Goal: Check status: Check status

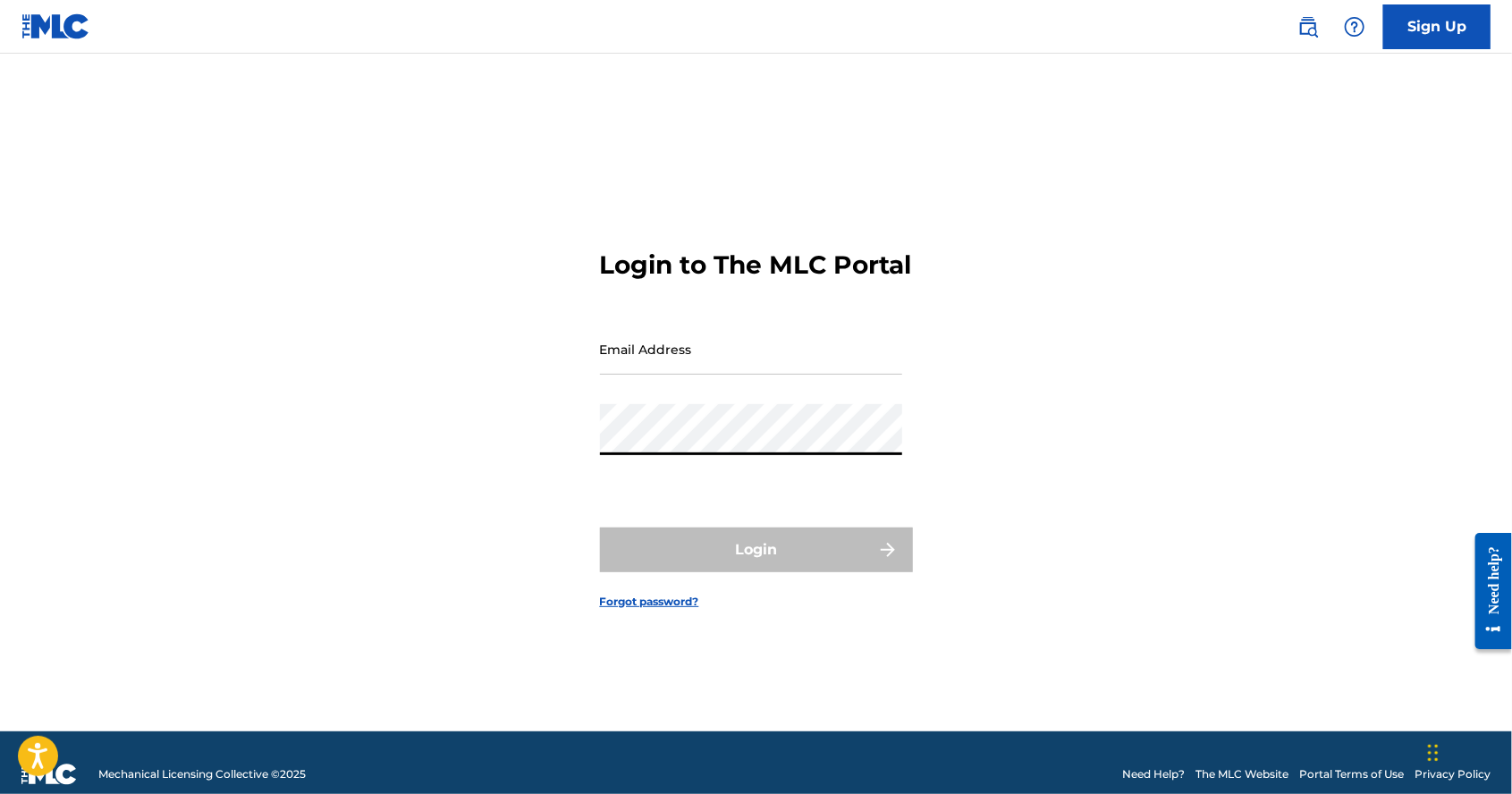
type input "[EMAIL_ADDRESS][DOMAIN_NAME]"
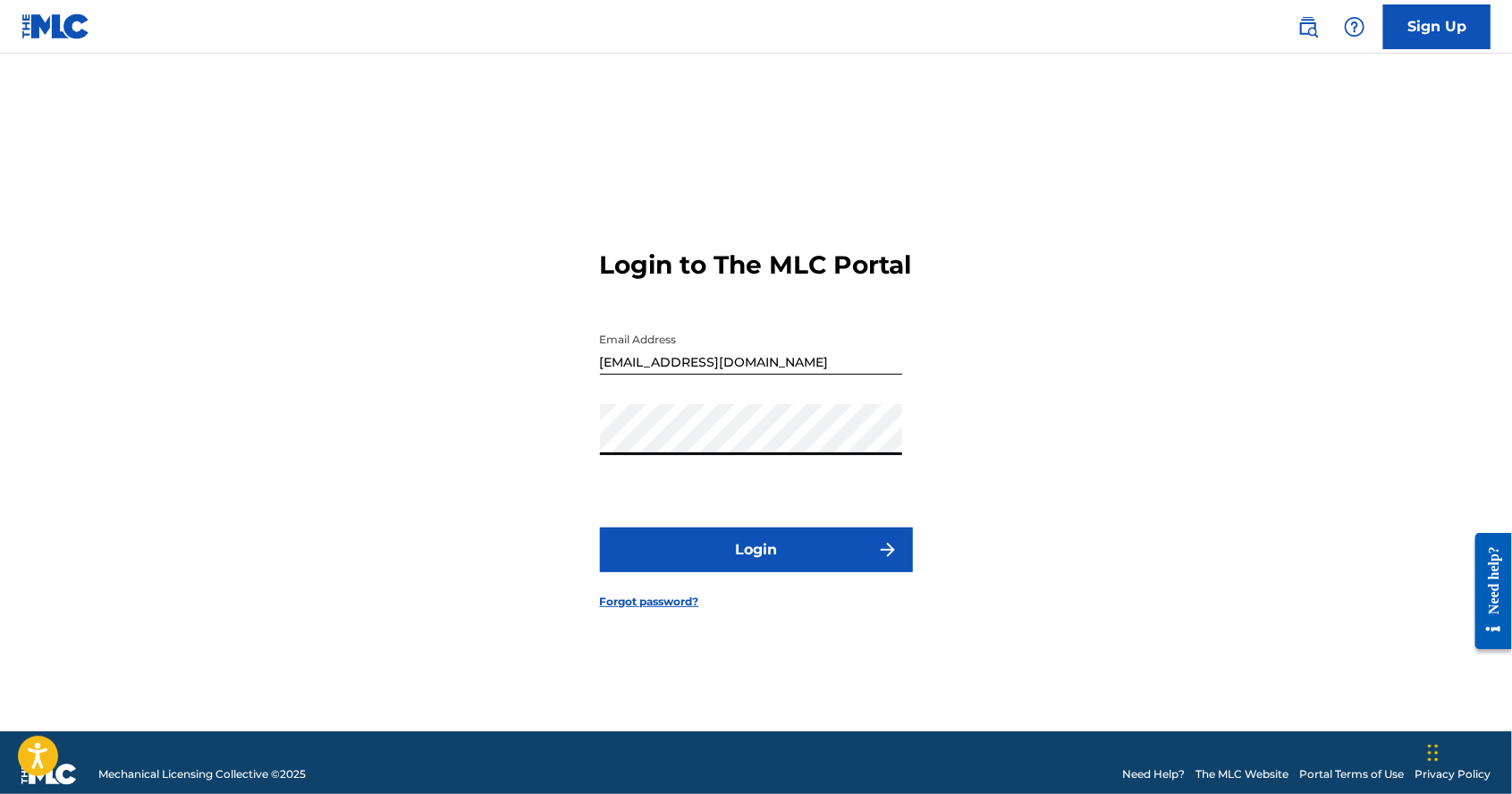
click at [757, 572] on button "Login" at bounding box center [756, 550] width 313 height 45
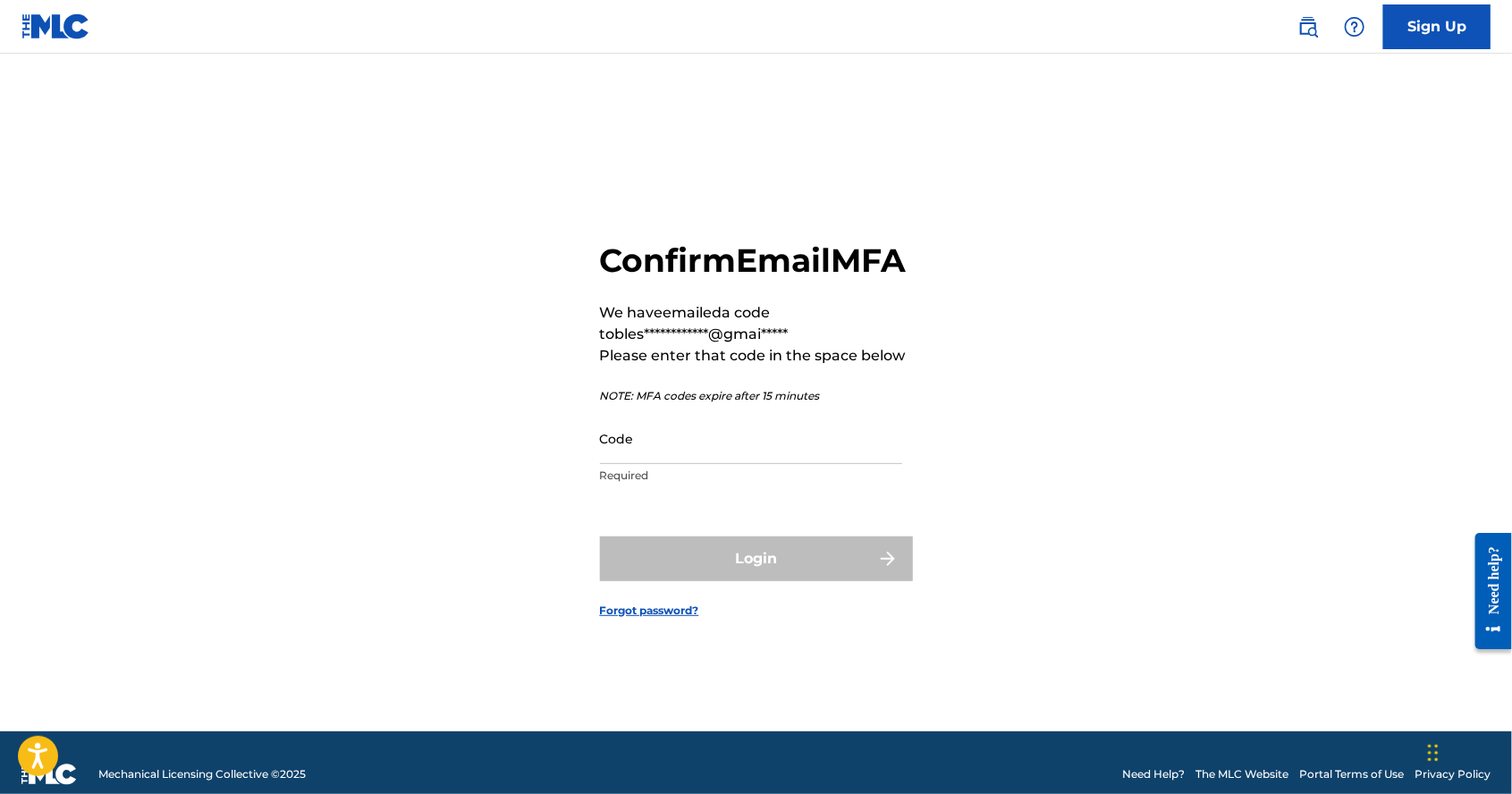
click at [710, 464] on input "Code" at bounding box center [751, 438] width 303 height 51
paste input "658012"
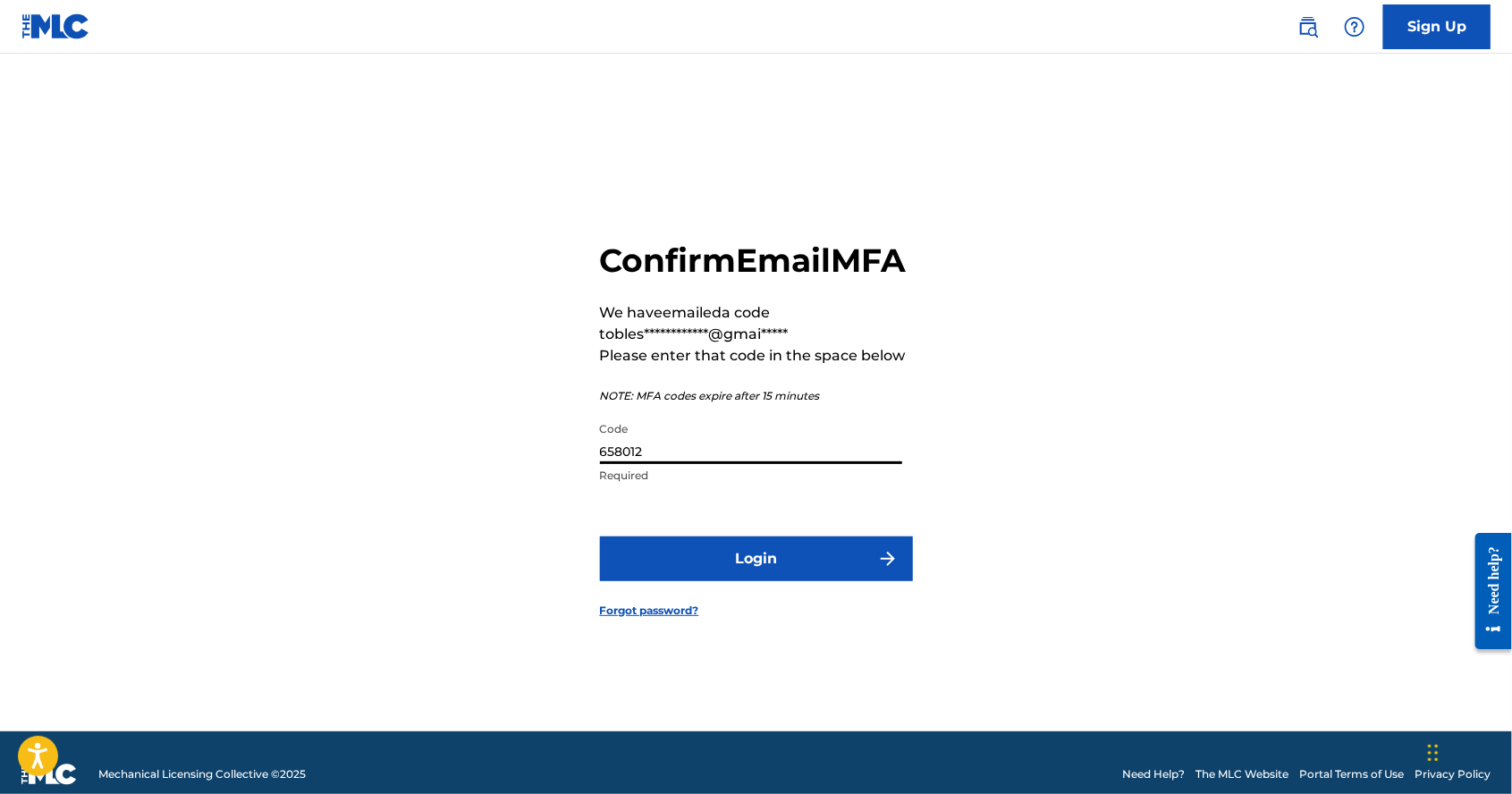
type input "658012"
click at [822, 581] on button "Login" at bounding box center [756, 559] width 313 height 45
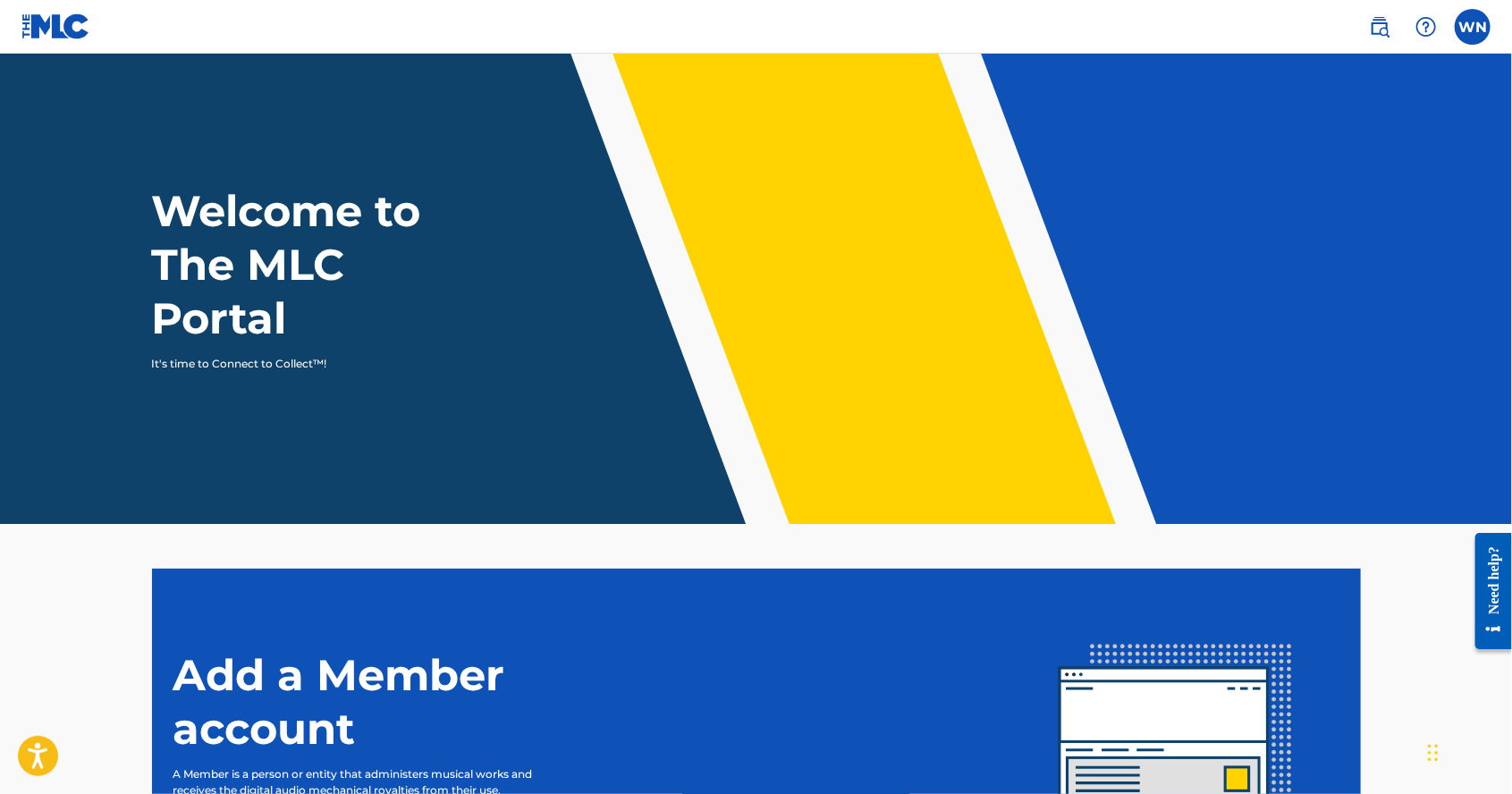
click at [1465, 47] on nav "WN WN WILLIAM NICHOLAS WOOD blessingmangonet@gmail.com Profile Log out" at bounding box center [756, 27] width 1512 height 54
click at [1475, 37] on label at bounding box center [1472, 27] width 36 height 36
click at [1472, 27] on input "WN WILLIAM NICHOLAS WOOD blessingmangonet@gmail.com Profile Log out" at bounding box center [1472, 27] width 0 height 0
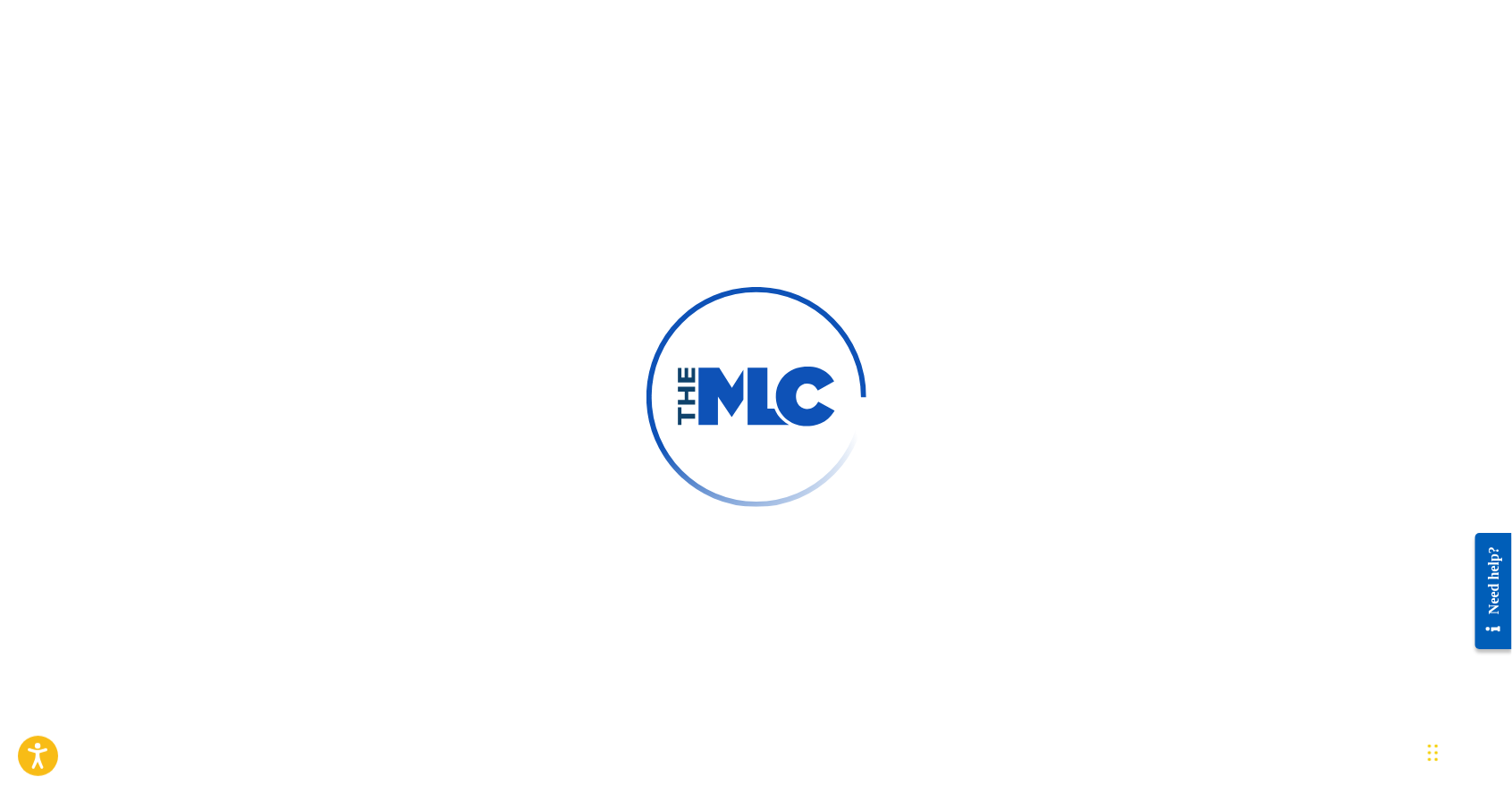
click at [780, 427] on img at bounding box center [756, 397] width 161 height 60
click at [1472, 27] on input "WN WILLIAM NICHOLAS WOOD blessingmangonet@gmail.com Profile Log out" at bounding box center [1472, 27] width 0 height 0
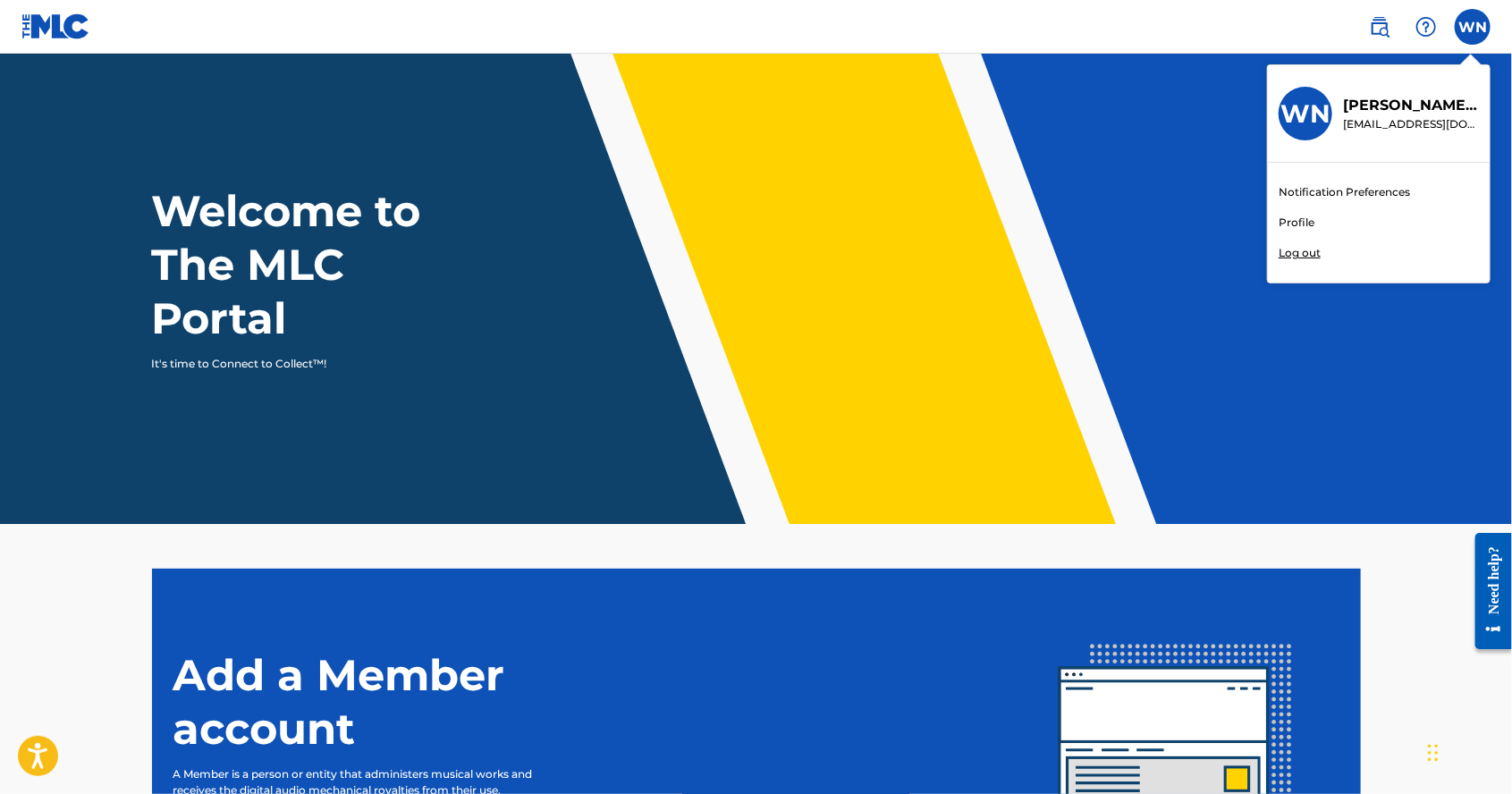
click at [878, 296] on div "Welcome to The MLC Portal It's time to Connect to Collect™!" at bounding box center [756, 278] width 1251 height 188
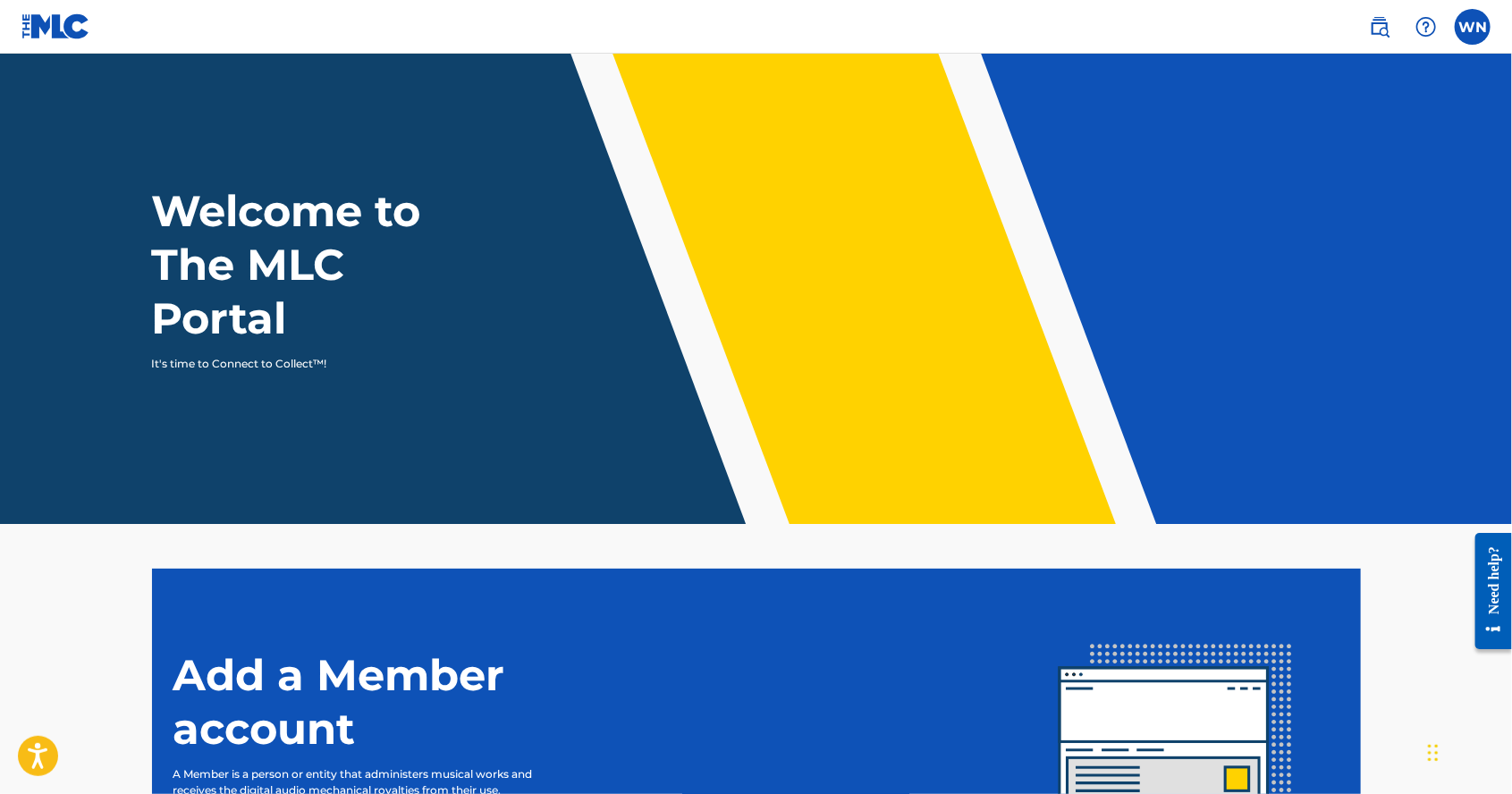
click at [1471, 26] on label at bounding box center [1472, 27] width 36 height 36
click at [1472, 27] on input "WN WILLIAM NICHOLAS WOOD blessingmangonet@gmail.com Notification Preferences Pr…" at bounding box center [1472, 27] width 0 height 0
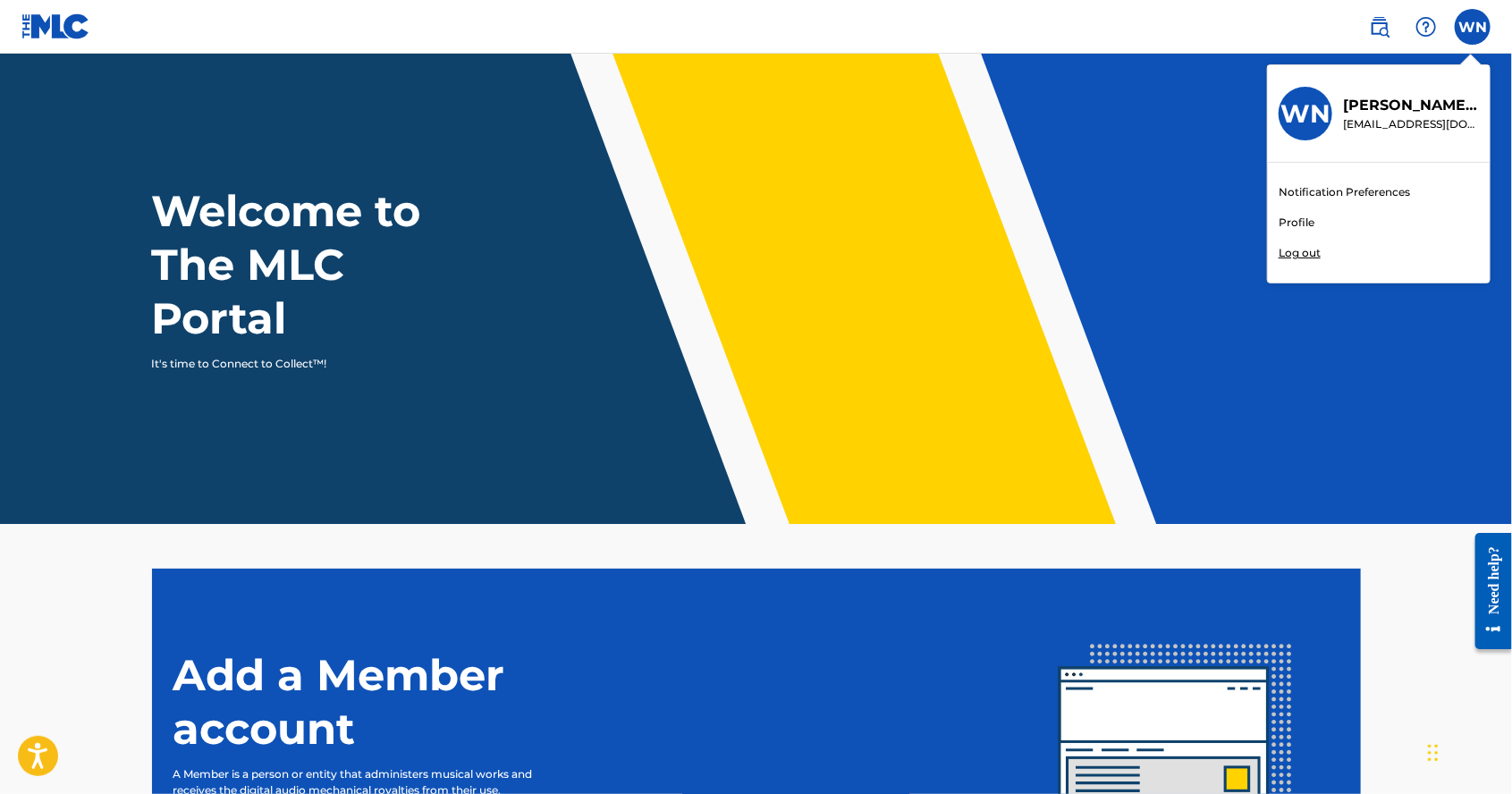
click at [1307, 252] on p "Log out" at bounding box center [1299, 253] width 42 height 16
click at [1472, 27] on input "WN WILLIAM NICHOLAS WOOD blessingmangonet@gmail.com Notification Preferences Pr…" at bounding box center [1472, 27] width 0 height 0
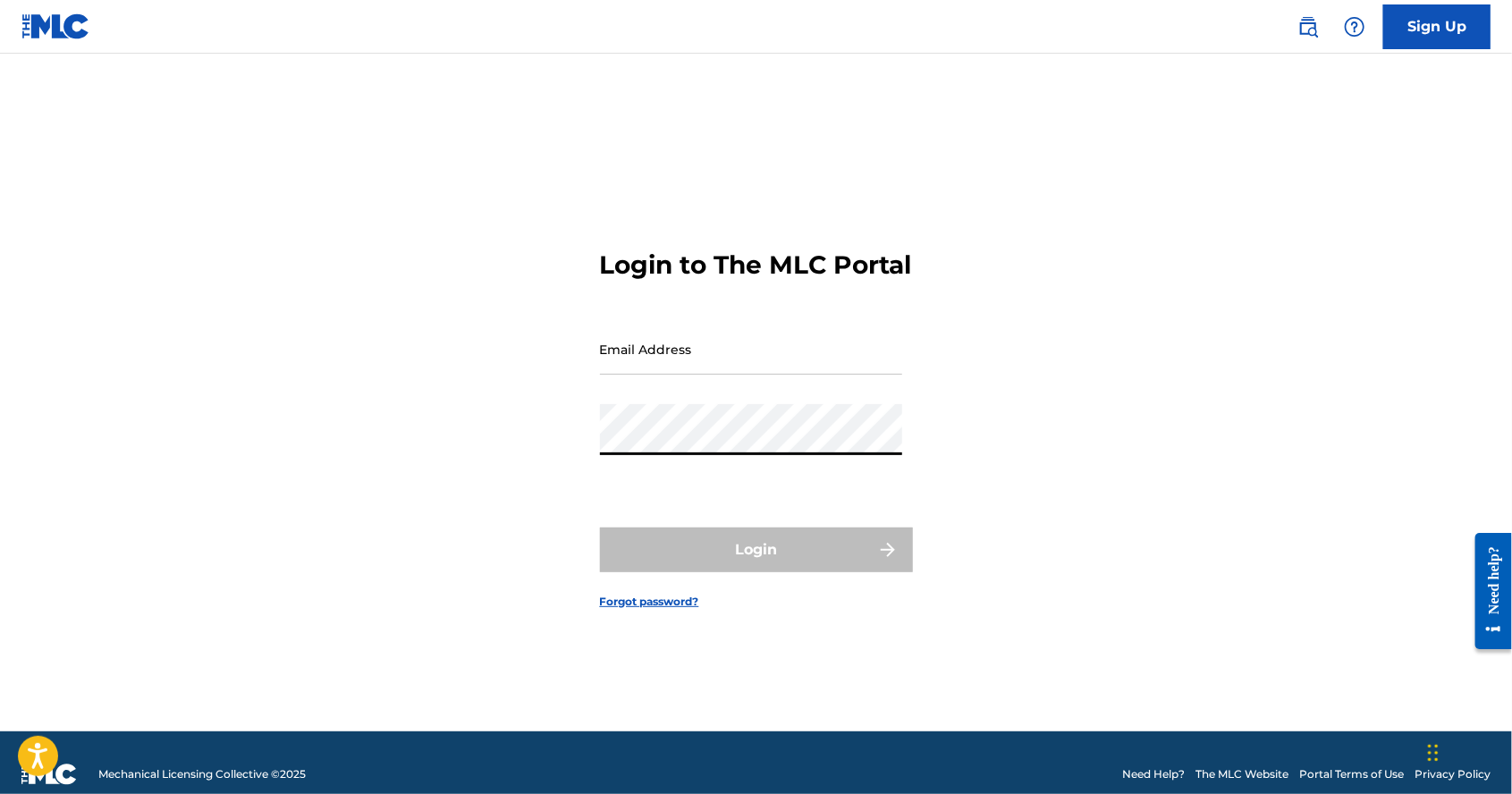
type input "[EMAIL_ADDRESS][DOMAIN_NAME]"
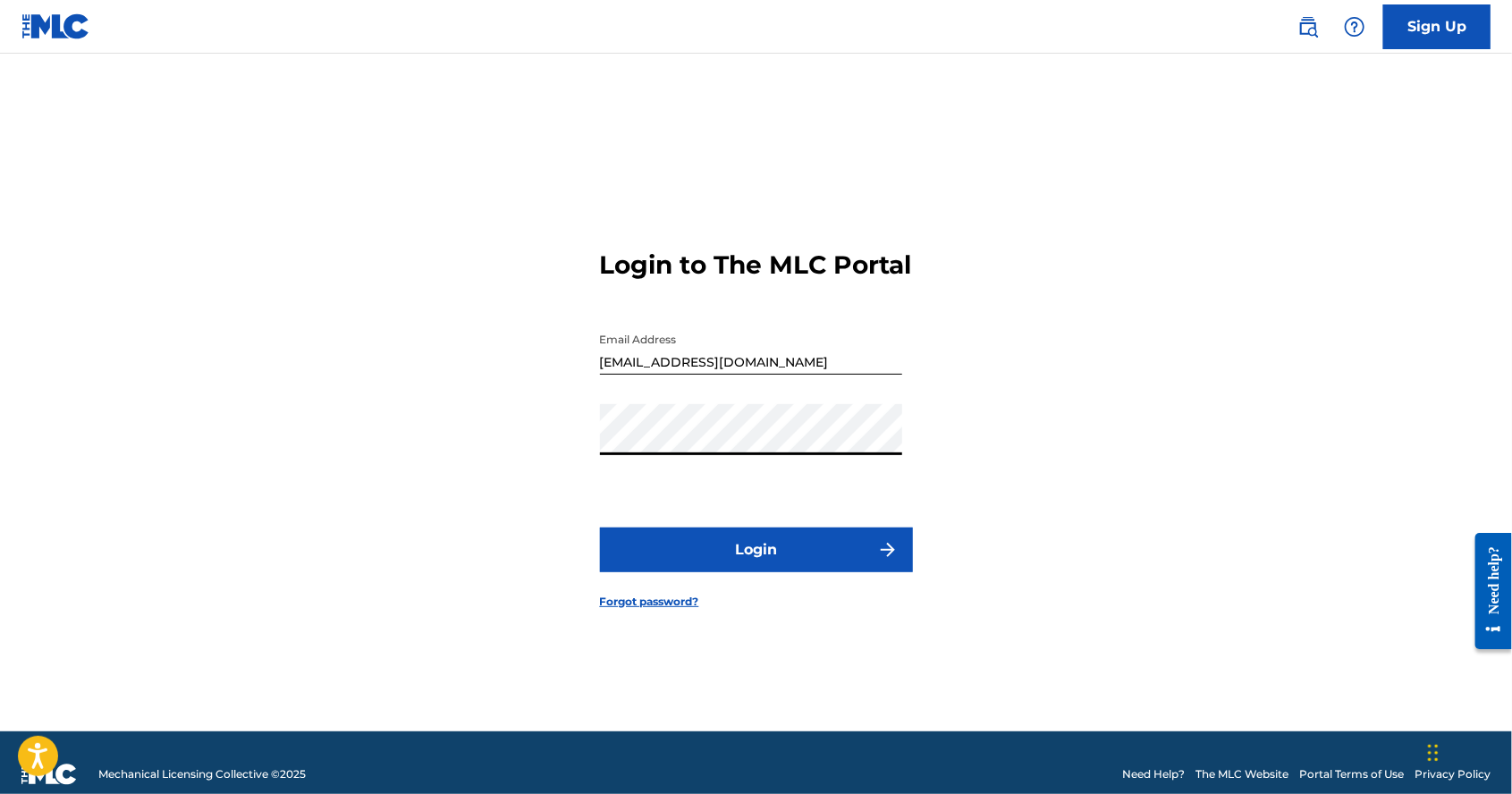
click at [767, 572] on button "Login" at bounding box center [756, 550] width 313 height 45
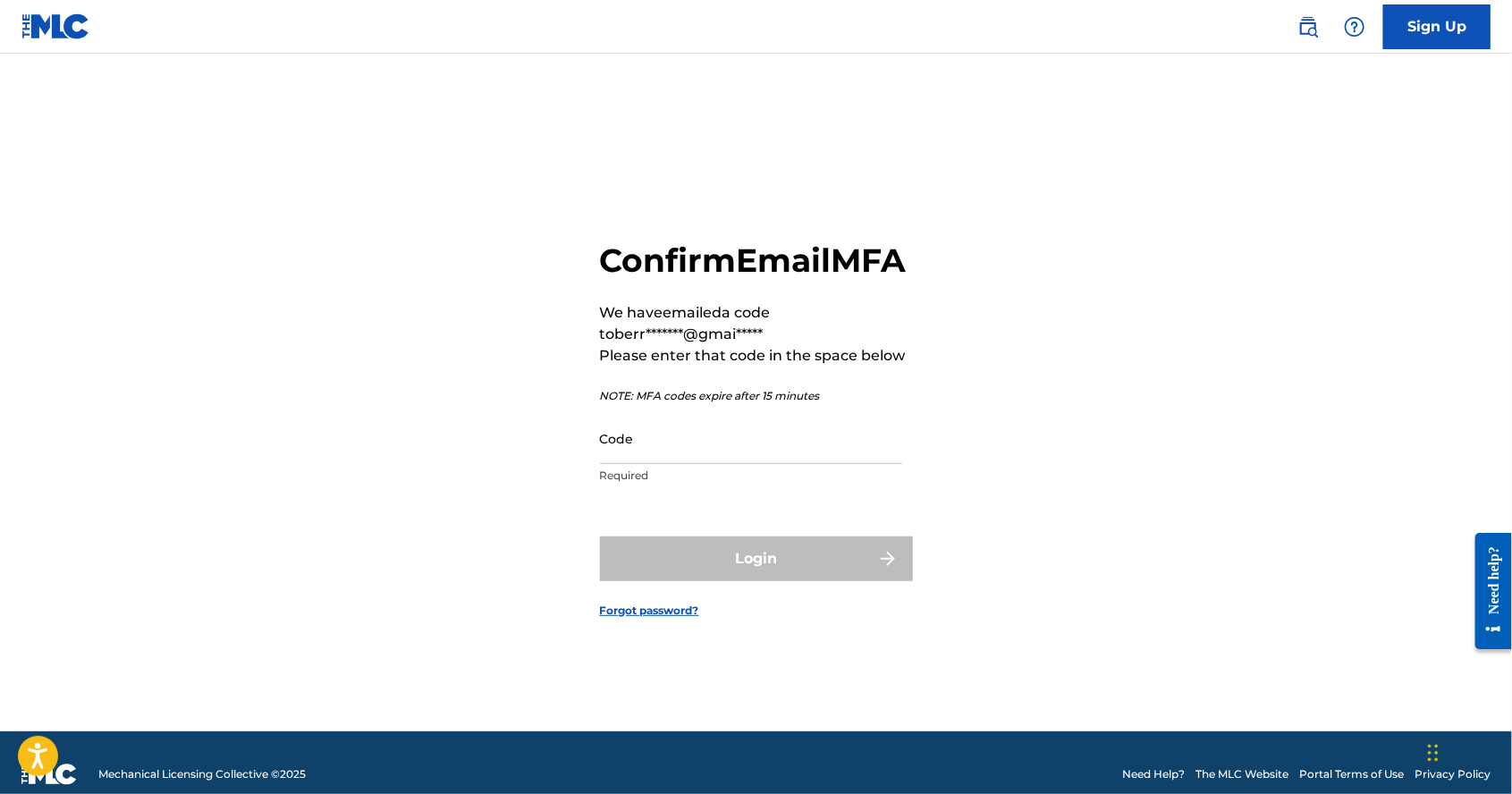
click at [688, 464] on input "Code" at bounding box center [751, 438] width 303 height 51
paste input "727355"
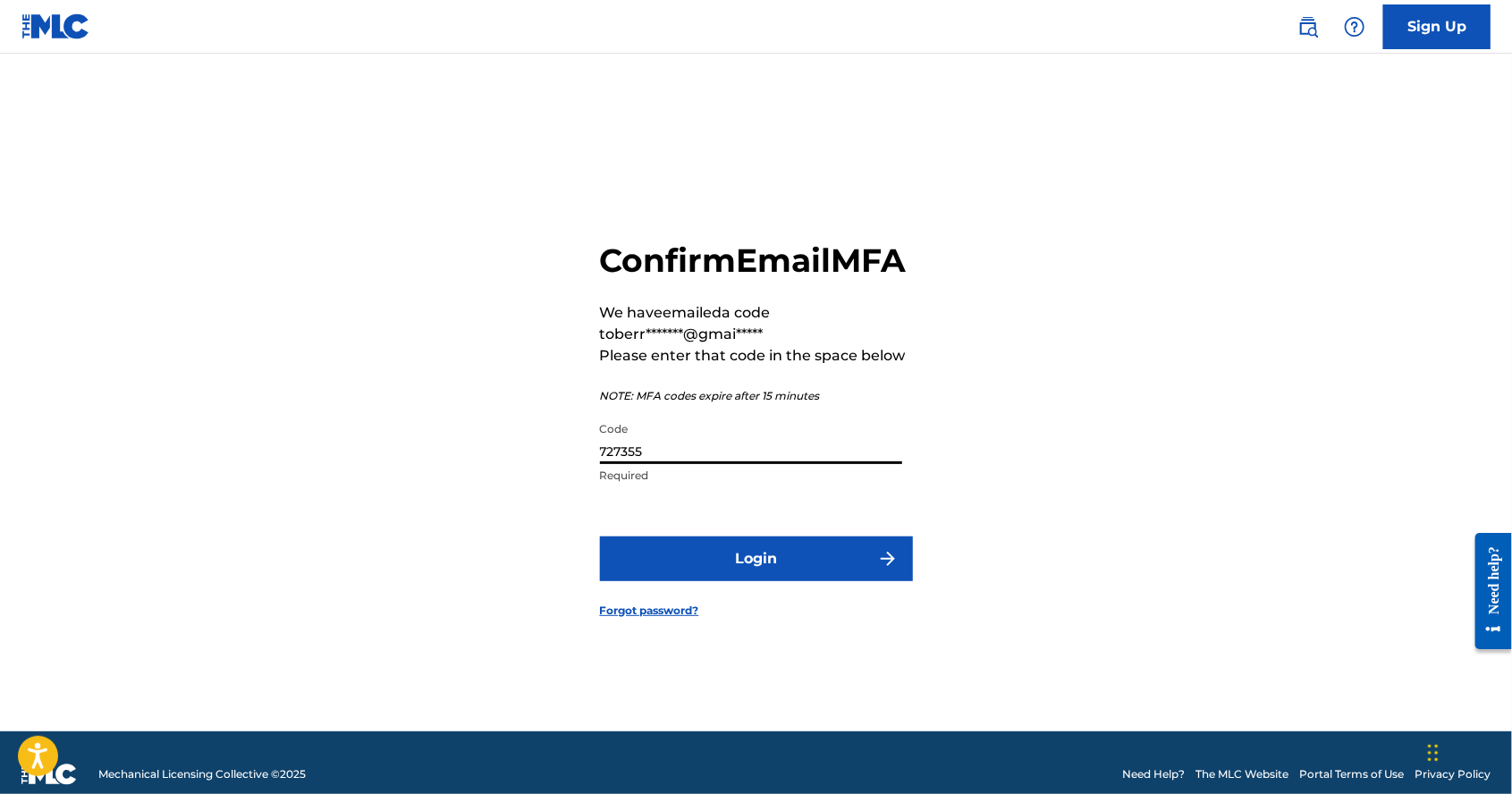
type input "727355"
click at [804, 646] on form "Confirm Email MFA We have emailed a code to berr*******@gmai***** Please enter …" at bounding box center [756, 415] width 313 height 633
click at [827, 581] on button "Login" at bounding box center [756, 559] width 313 height 45
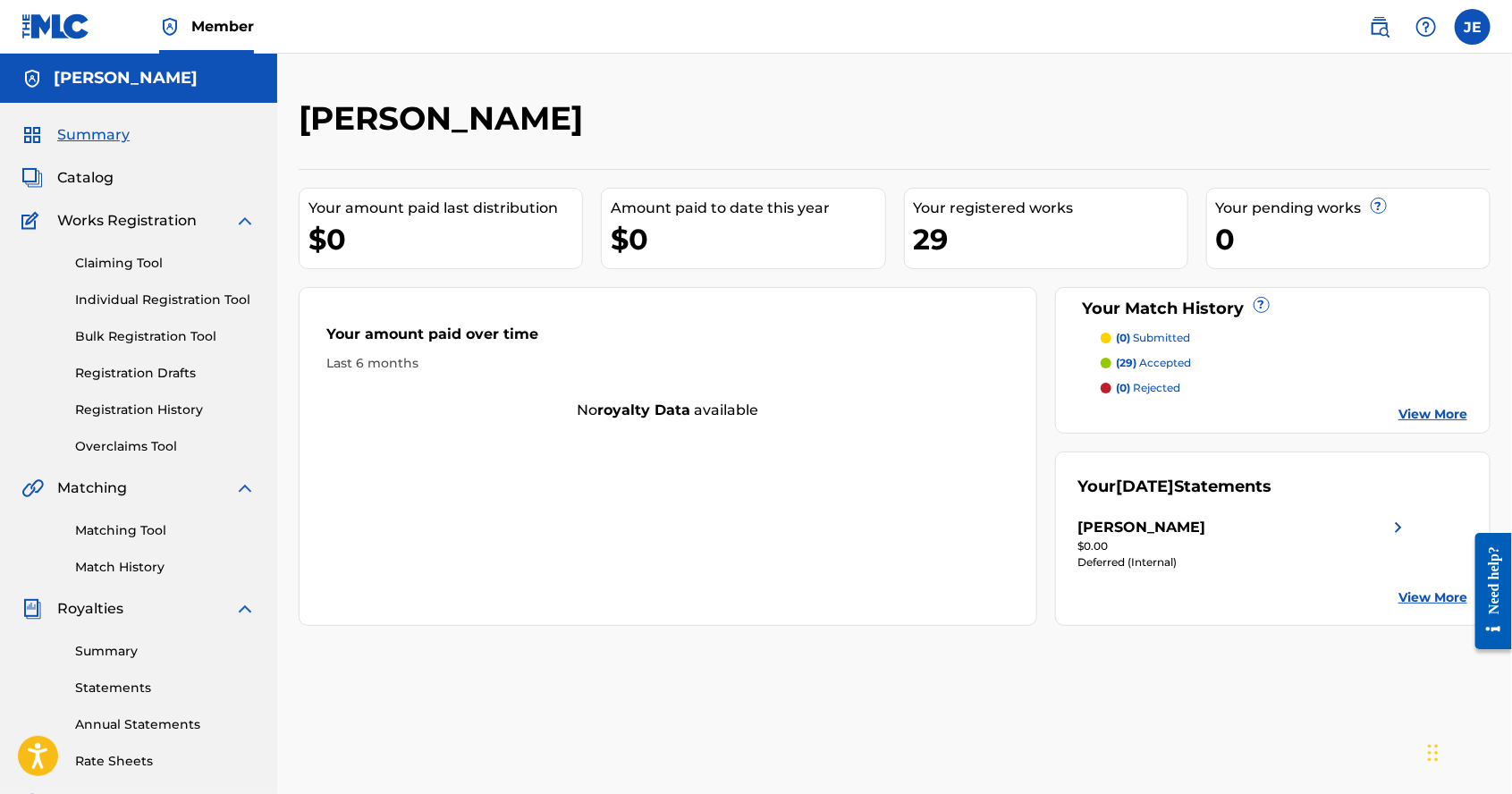
click at [1391, 524] on img at bounding box center [1398, 527] width 21 height 21
click at [1392, 539] on div "$0.00" at bounding box center [1243, 546] width 330 height 16
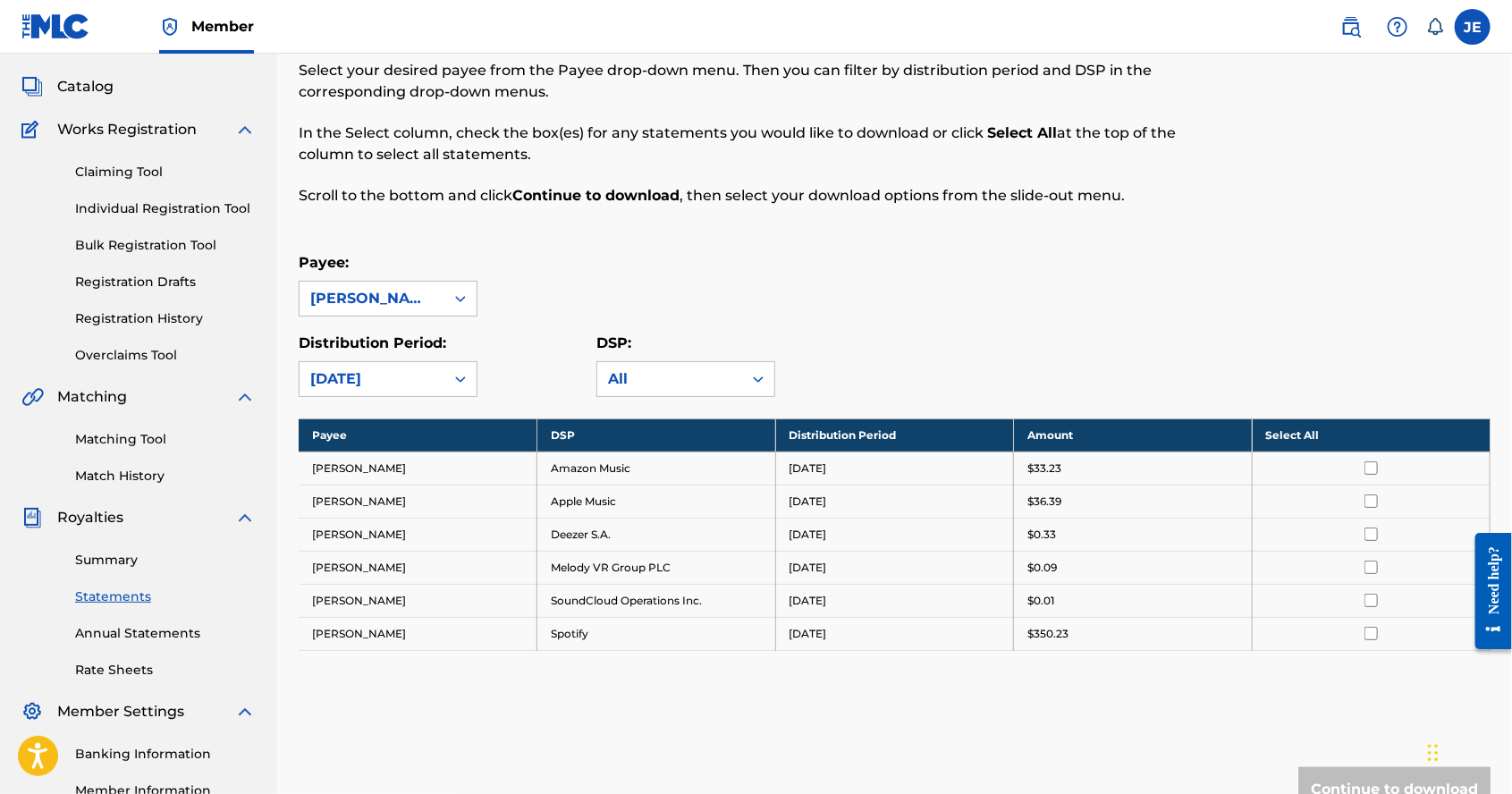
scroll to position [94, 0]
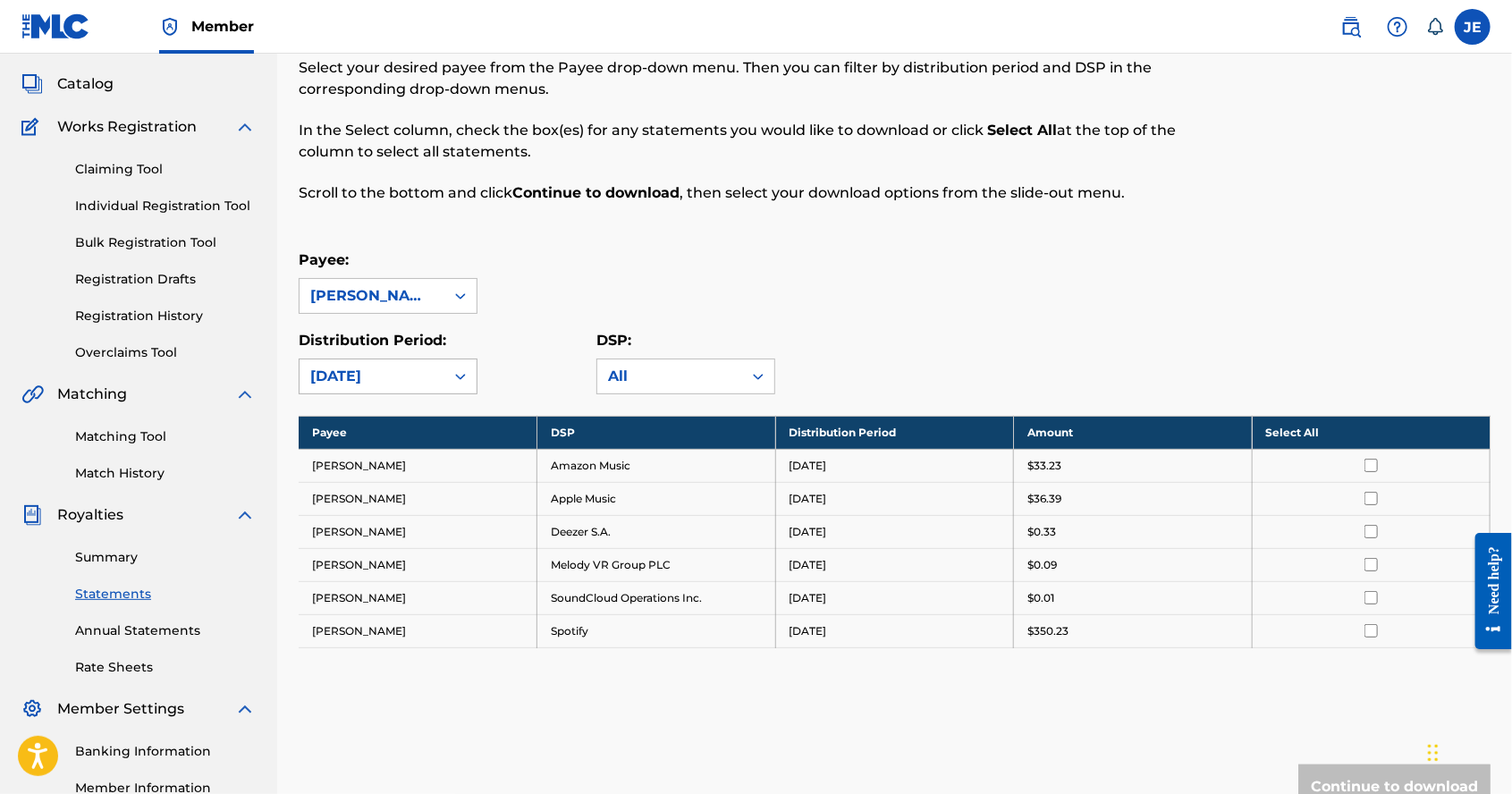
click at [457, 370] on icon at bounding box center [459, 376] width 18 height 18
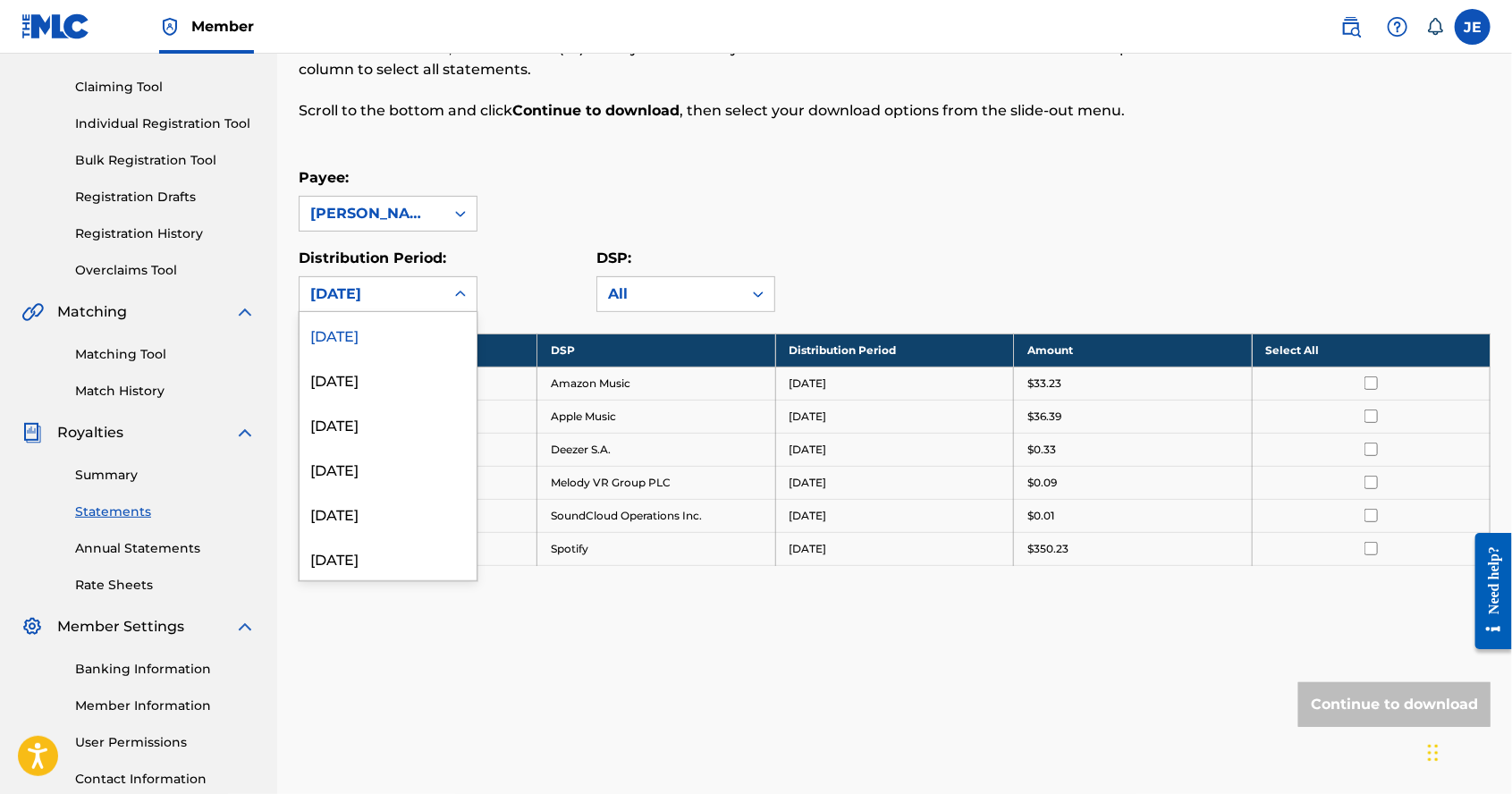
scroll to position [180, 0]
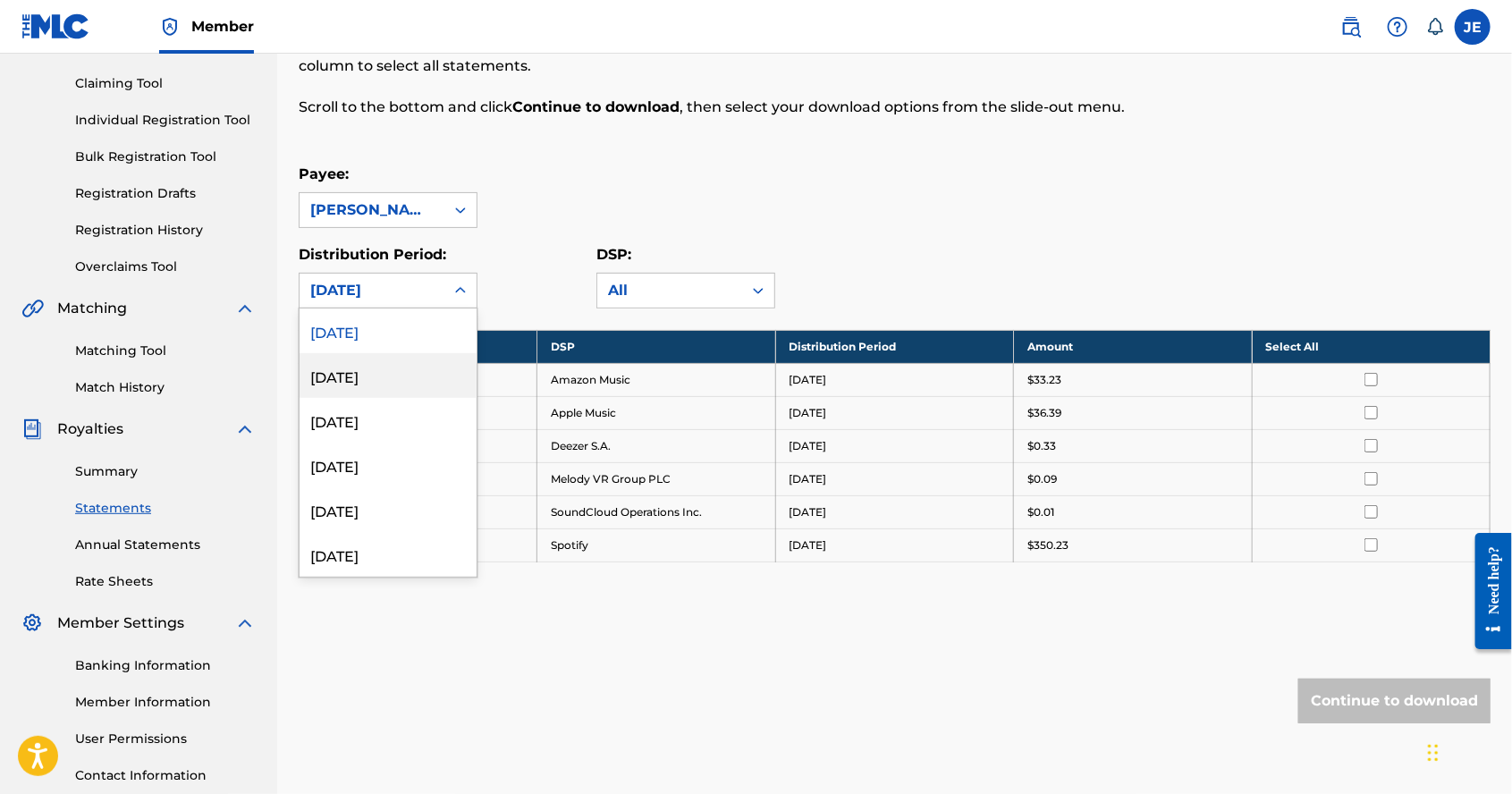
click at [457, 283] on icon at bounding box center [459, 290] width 18 height 18
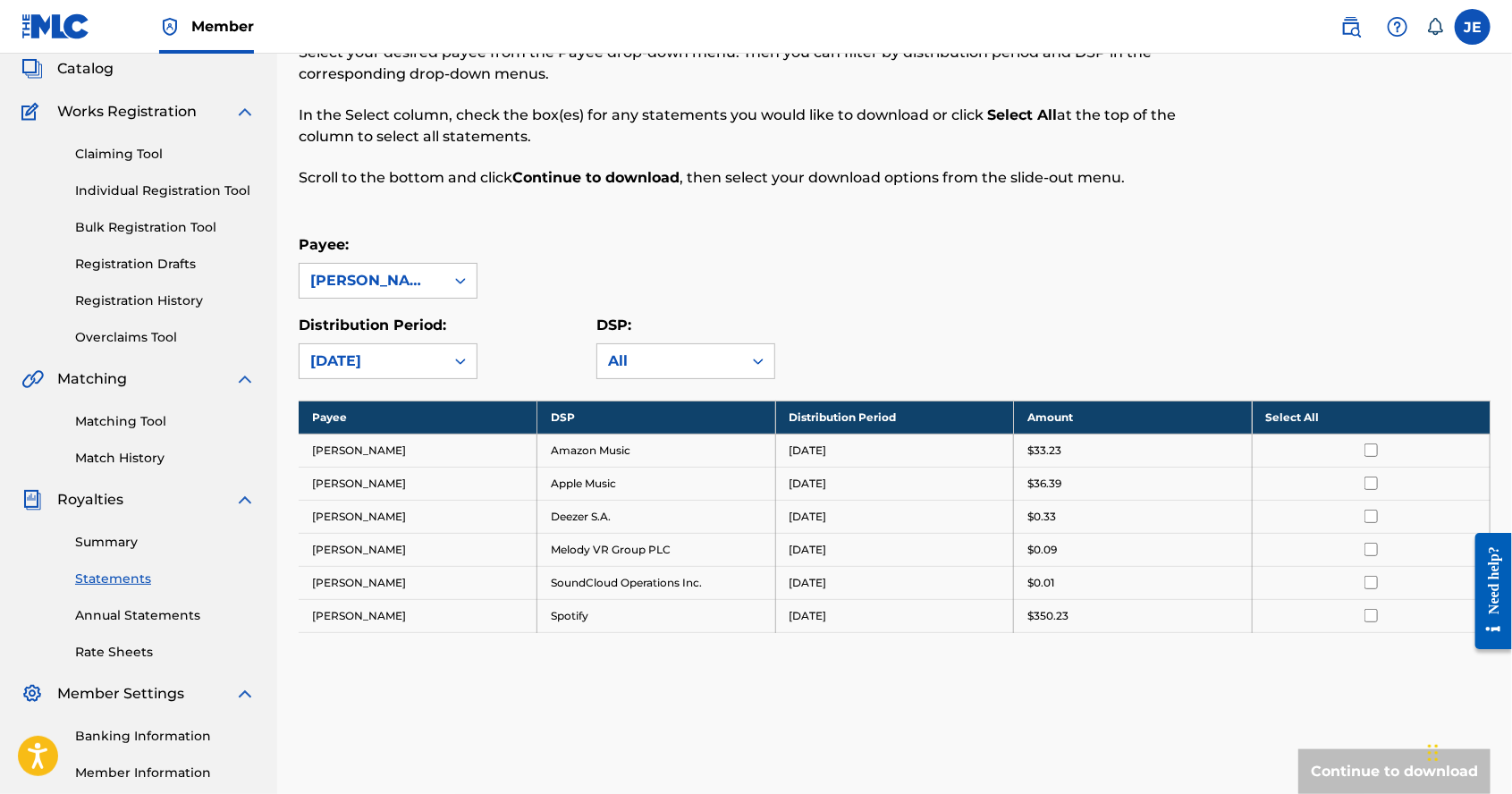
scroll to position [0, 0]
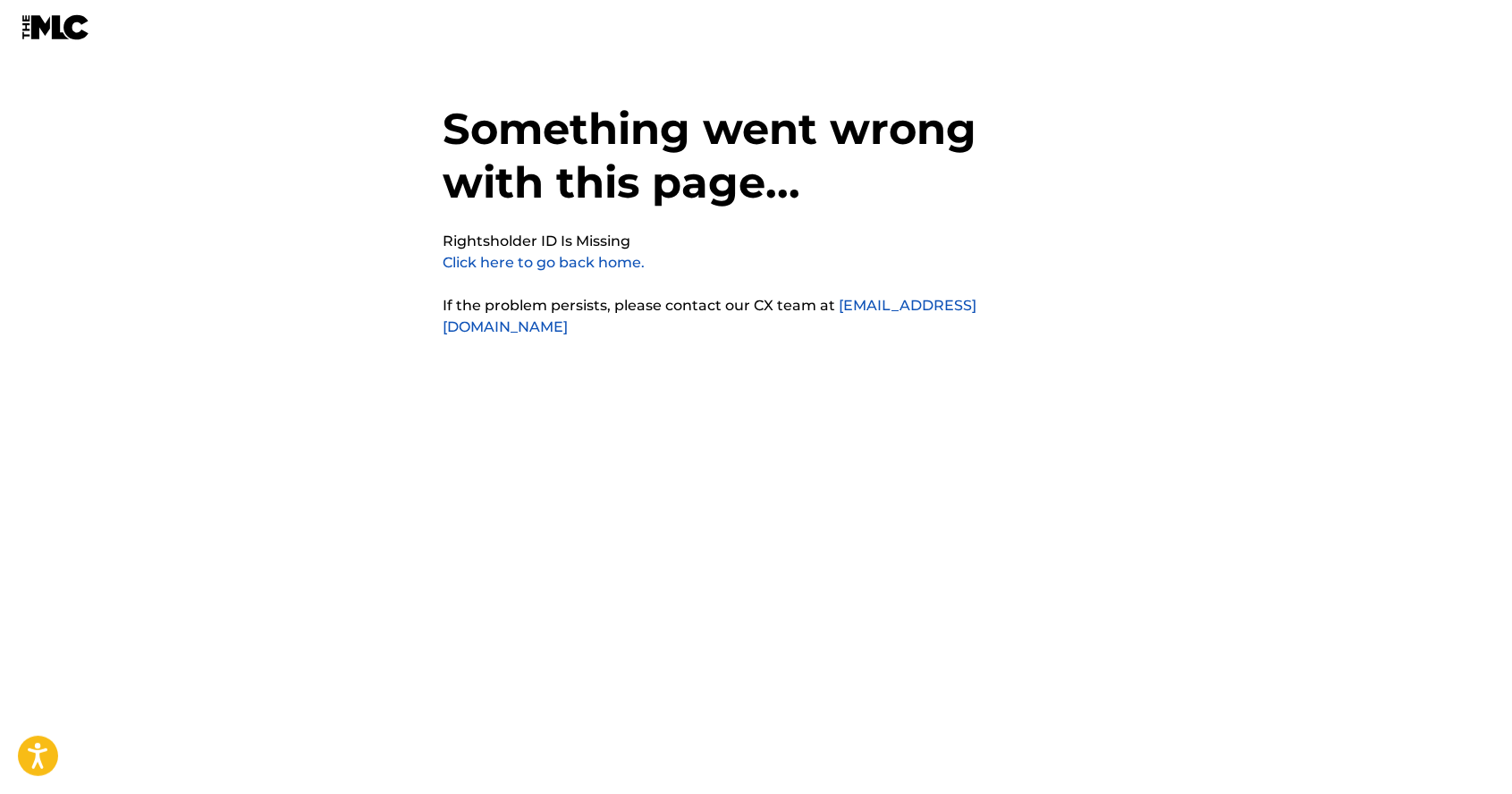
click at [560, 267] on link "Click here to go back home." at bounding box center [545, 263] width 202 height 17
click at [565, 266] on link "Click here to go back home." at bounding box center [545, 263] width 202 height 17
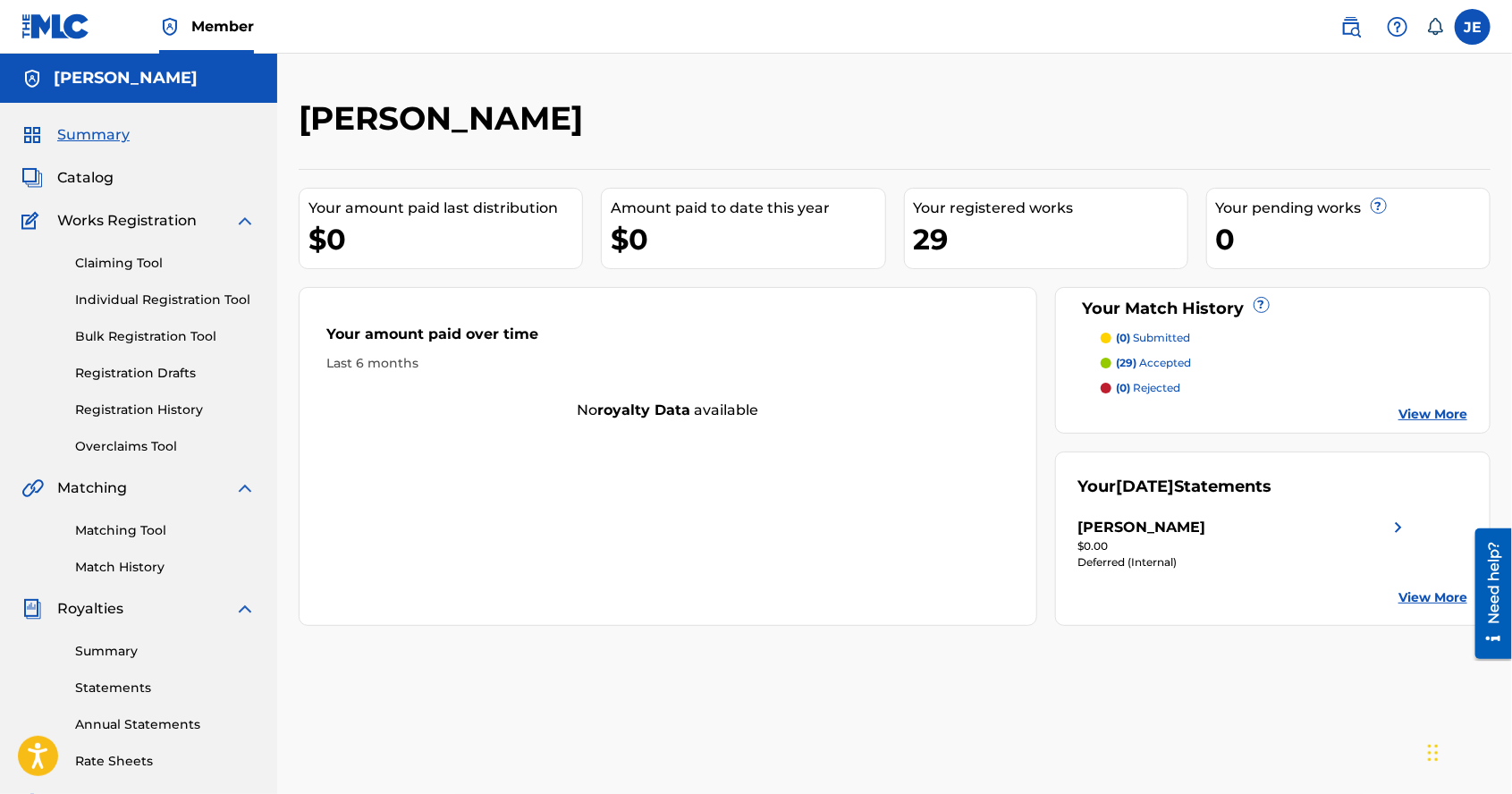
click at [1398, 528] on img at bounding box center [1398, 527] width 21 height 21
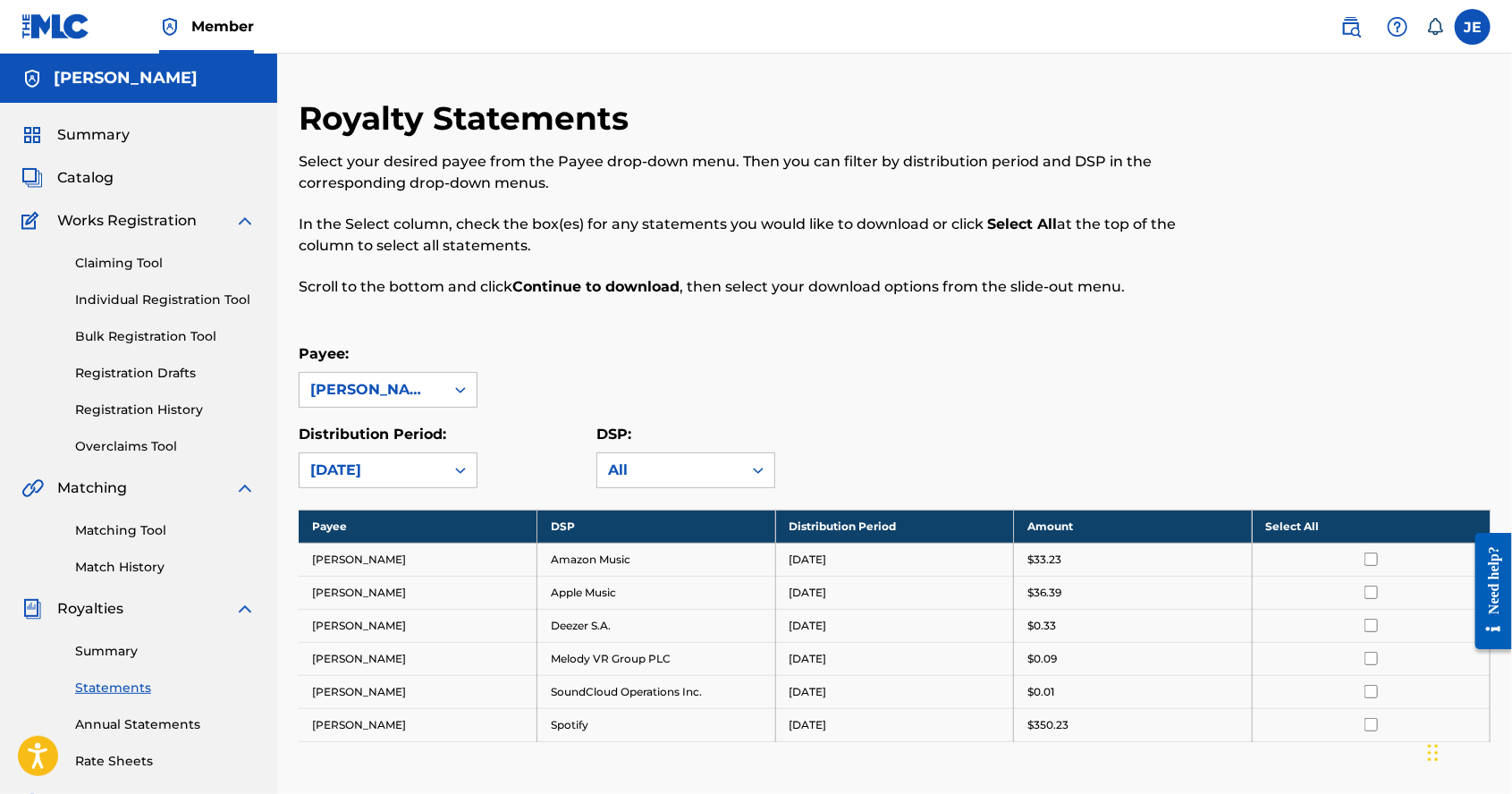
click at [100, 131] on span "Summary" at bounding box center [94, 135] width 72 height 21
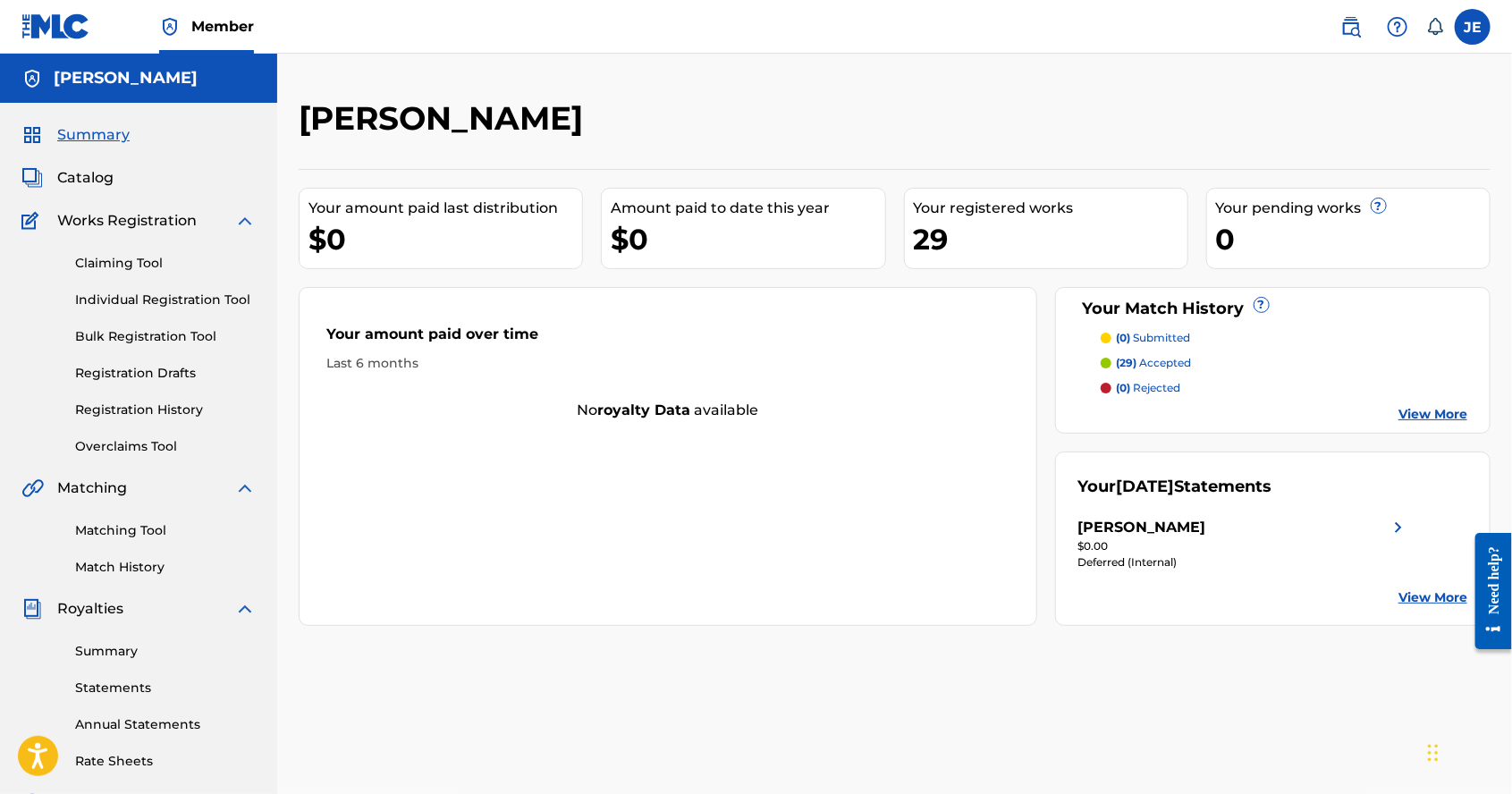
click at [1406, 592] on link "View More" at bounding box center [1432, 598] width 69 height 19
